Goal: Transaction & Acquisition: Purchase product/service

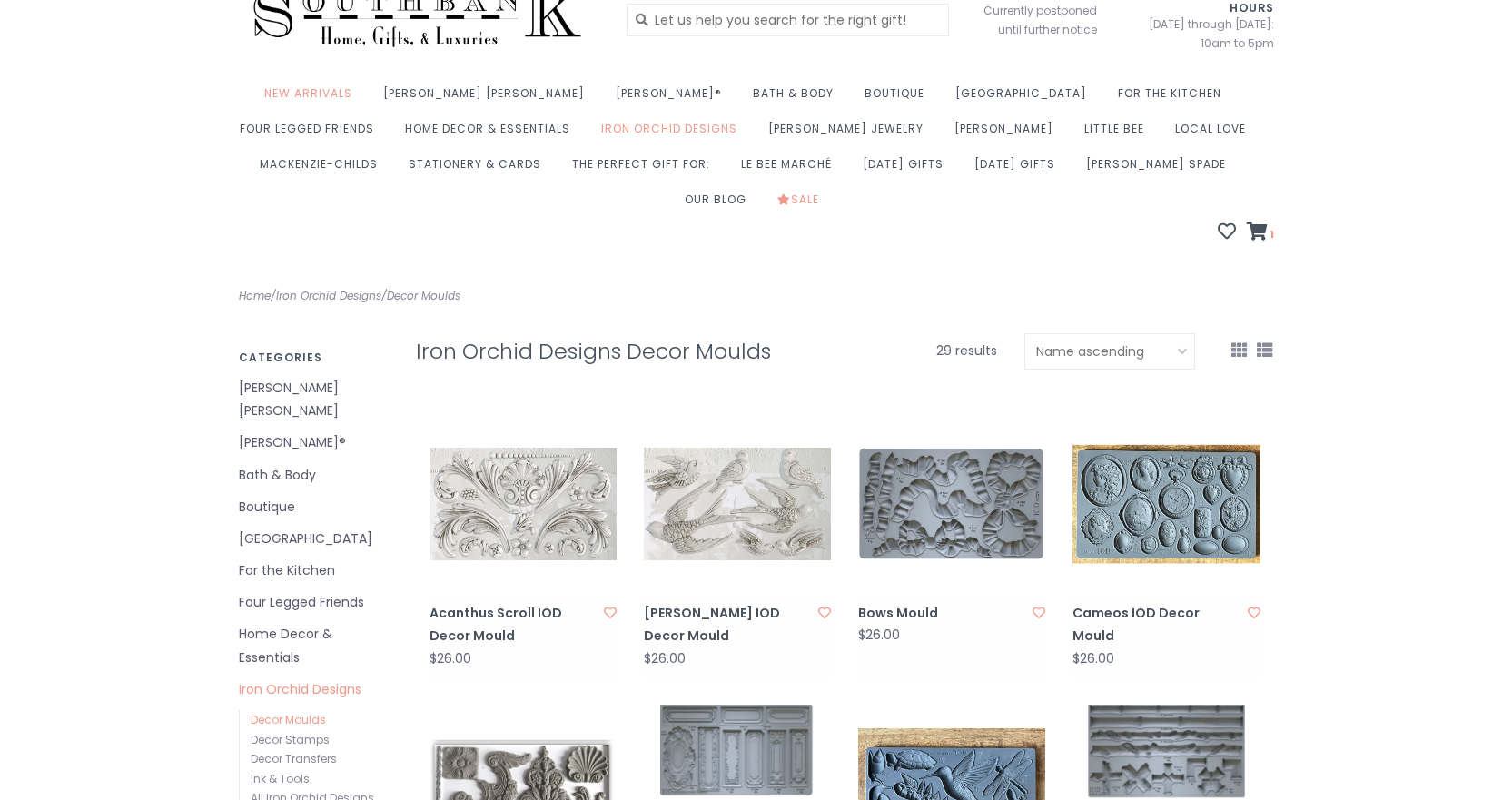
scroll to position [91, 0]
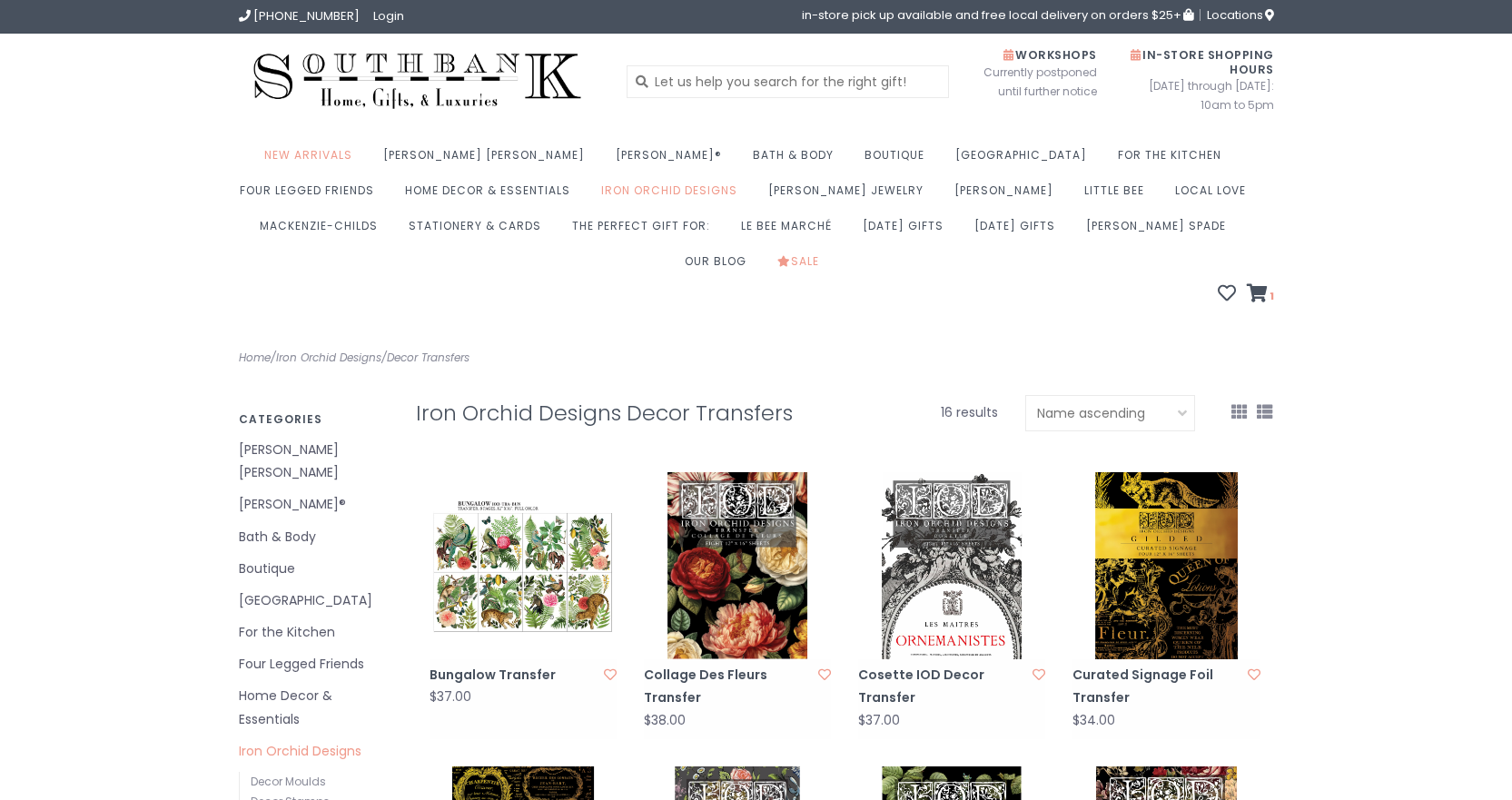
click at [1258, 284] on li "1" at bounding box center [1257, 295] width 33 height 23
click at [1256, 284] on icon at bounding box center [1257, 292] width 21 height 18
